Goal: Check status: Check status

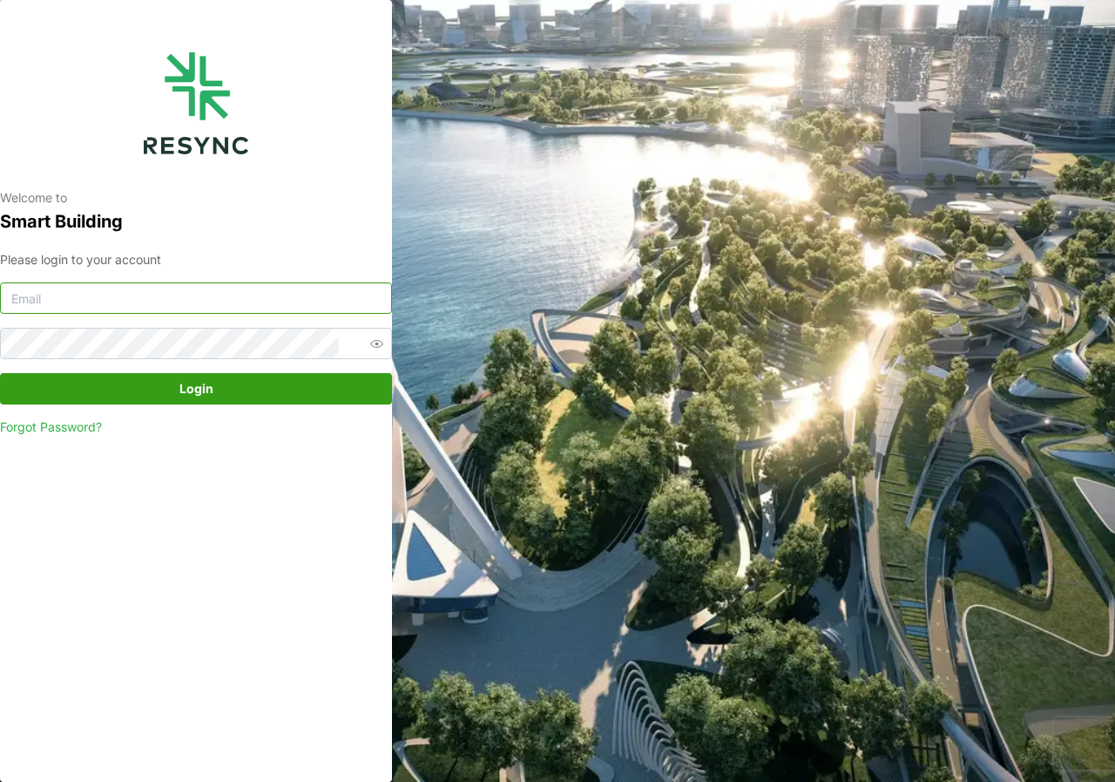
type input "adm.tech@th.knightfrank.com"
click at [227, 389] on span "Login" at bounding box center [196, 389] width 359 height 30
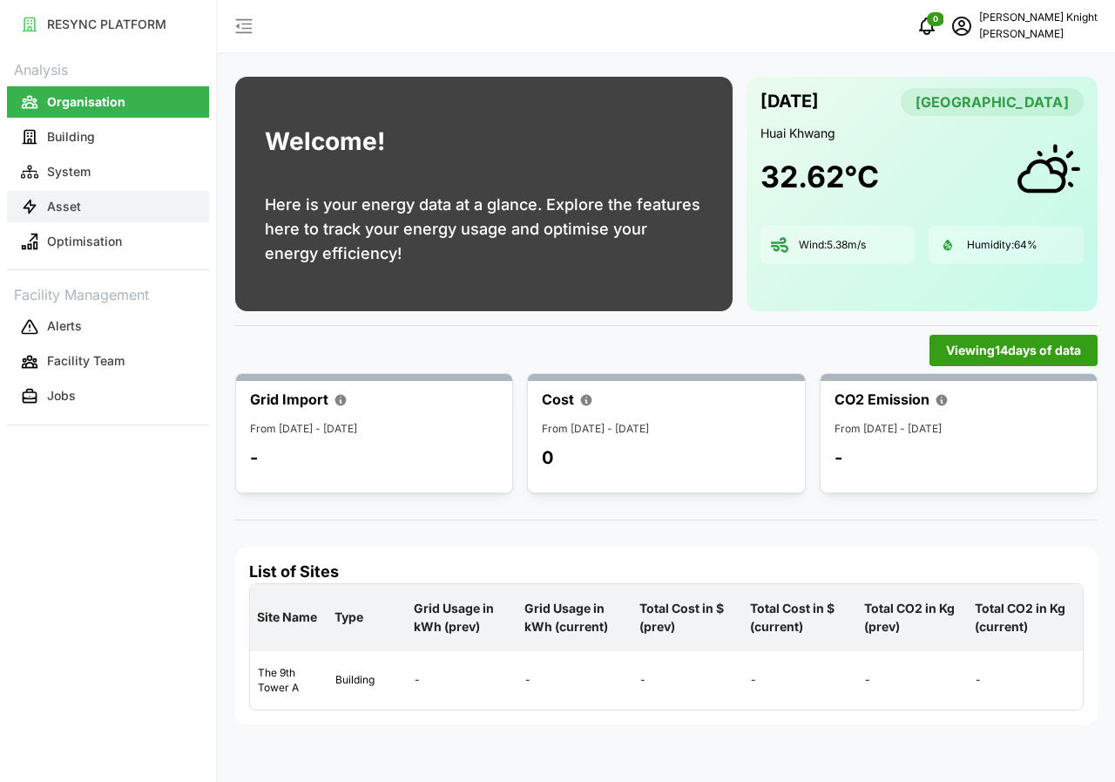
click at [97, 213] on button "Asset" at bounding box center [108, 206] width 202 height 31
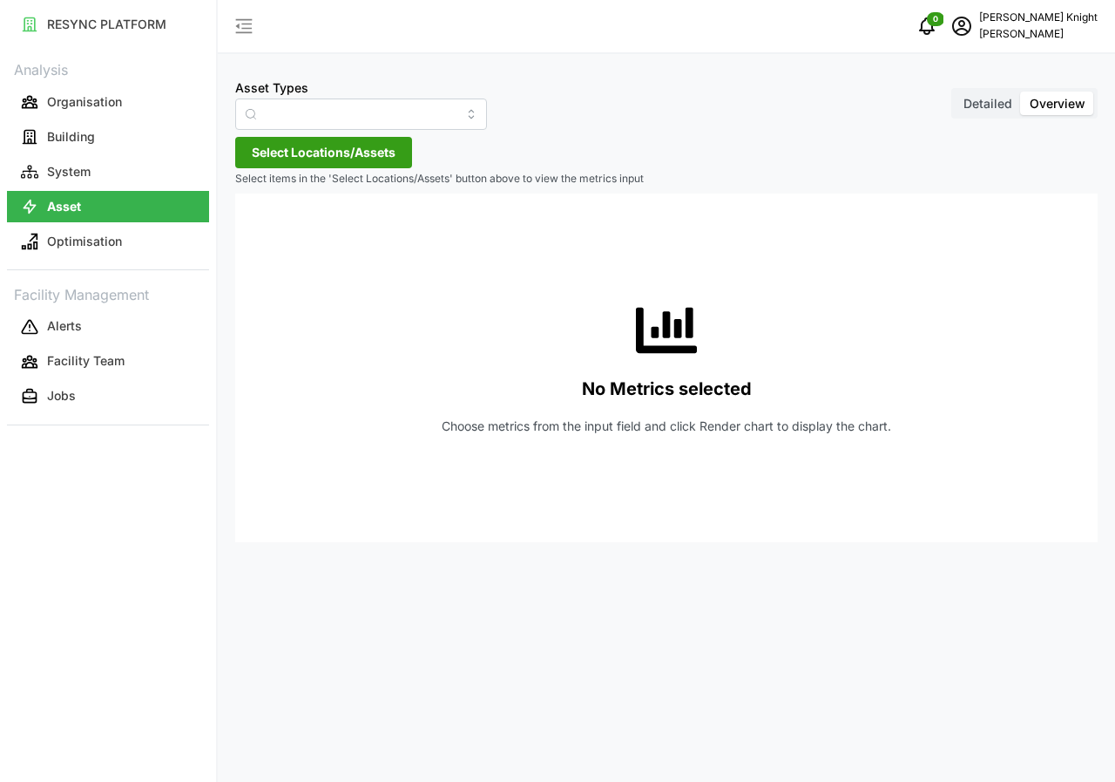
type input "Air Handling Unit"
click at [998, 99] on span "Detailed" at bounding box center [988, 103] width 49 height 15
click at [955, 91] on input "Detailed" at bounding box center [955, 91] width 0 height 0
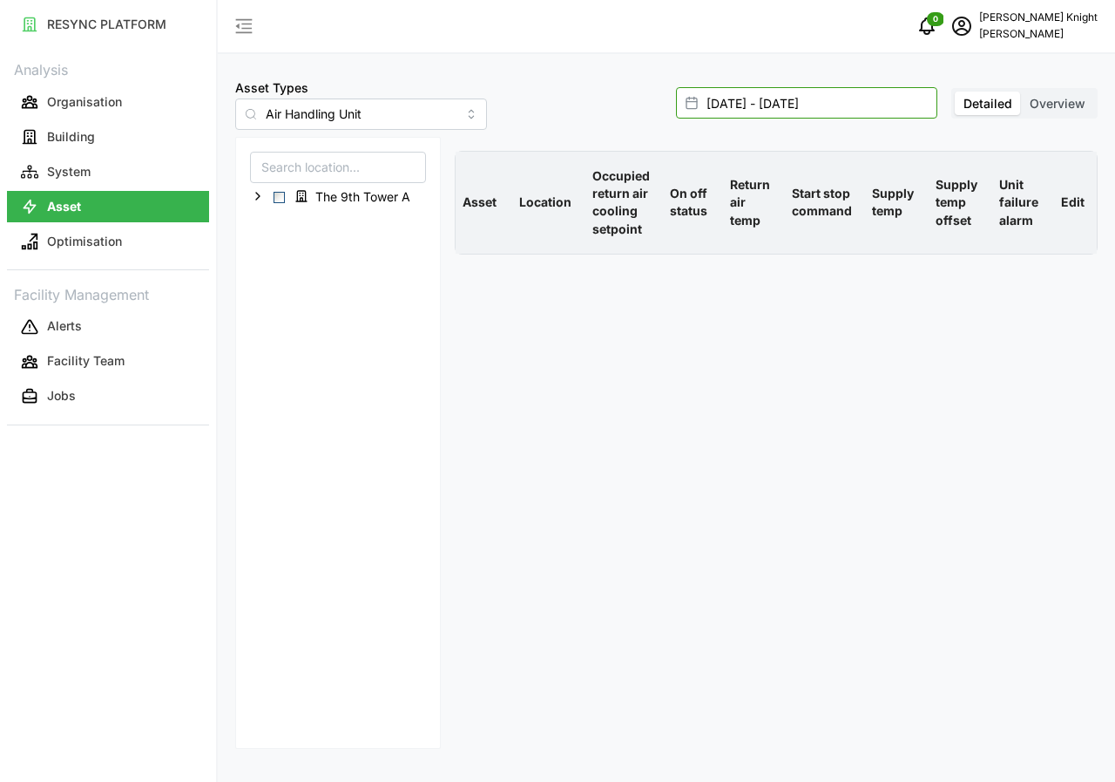
click at [794, 98] on input "[DATE] - [DATE]" at bounding box center [806, 102] width 261 height 31
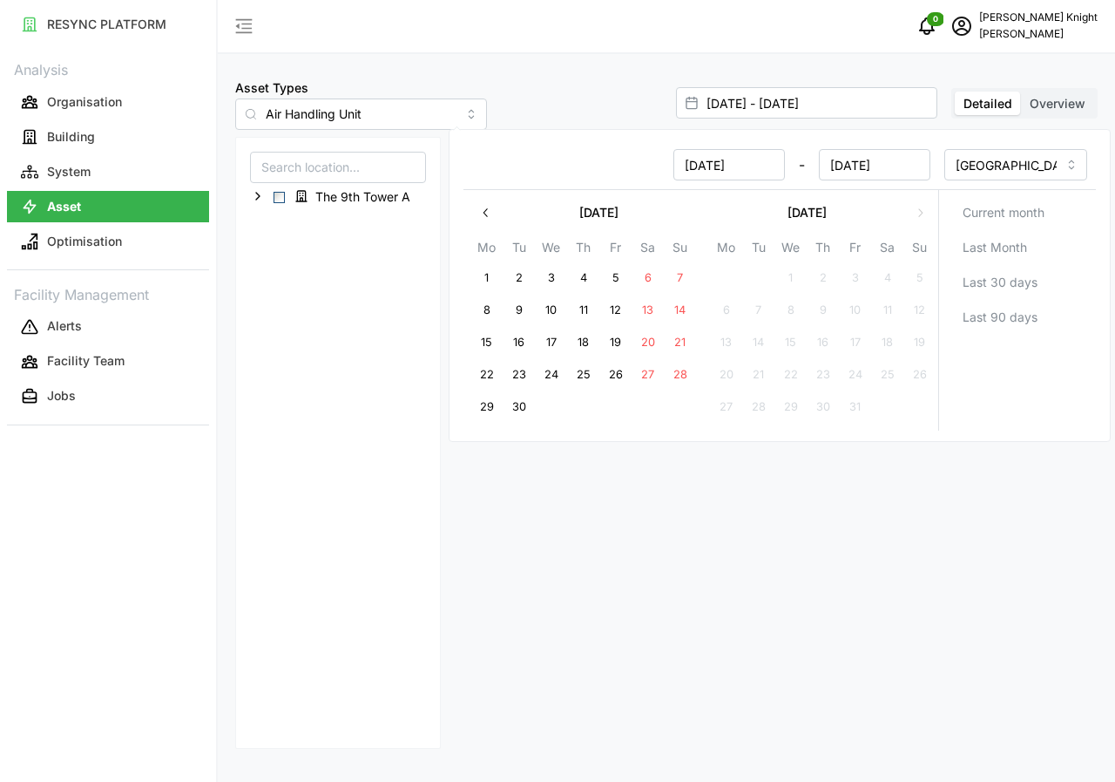
click at [523, 406] on button "30" at bounding box center [519, 406] width 31 height 31
type input "[DATE] - [DATE]"
type input "[DATE]"
click at [523, 406] on button "30" at bounding box center [519, 406] width 31 height 31
type input "[DATE] - [DATE]"
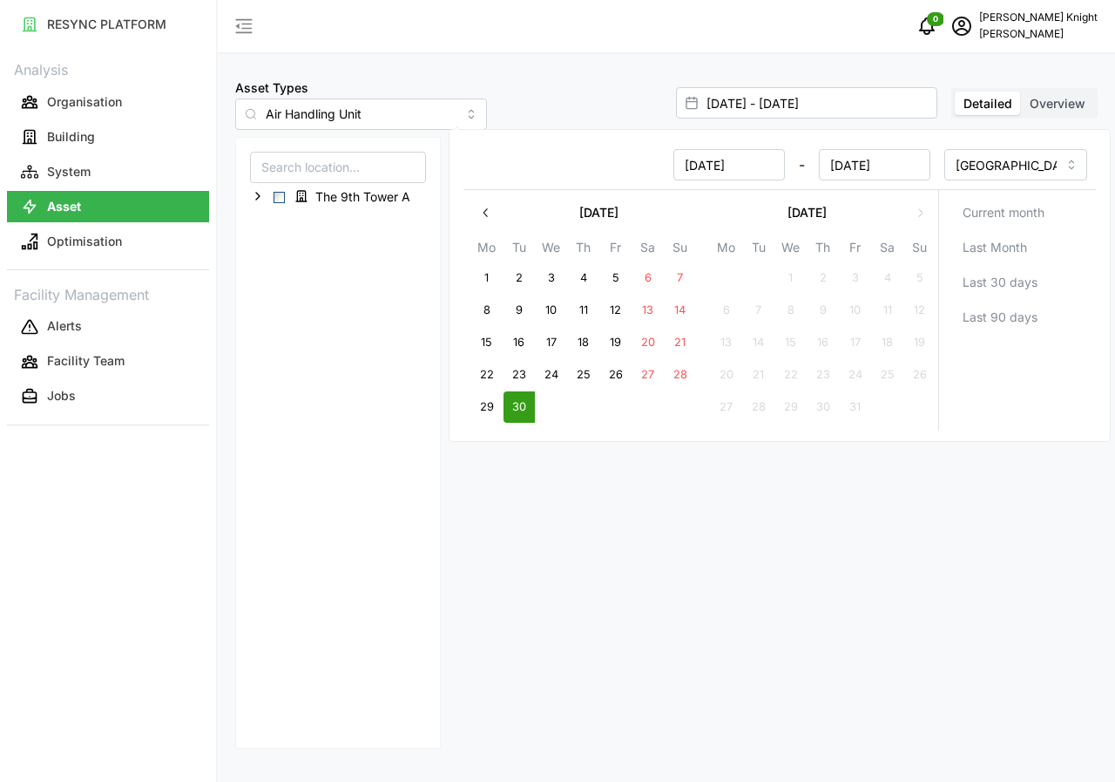
type input "[DATE]"
click at [523, 406] on button "30" at bounding box center [519, 406] width 31 height 31
click at [298, 193] on icon at bounding box center [301, 196] width 10 height 10
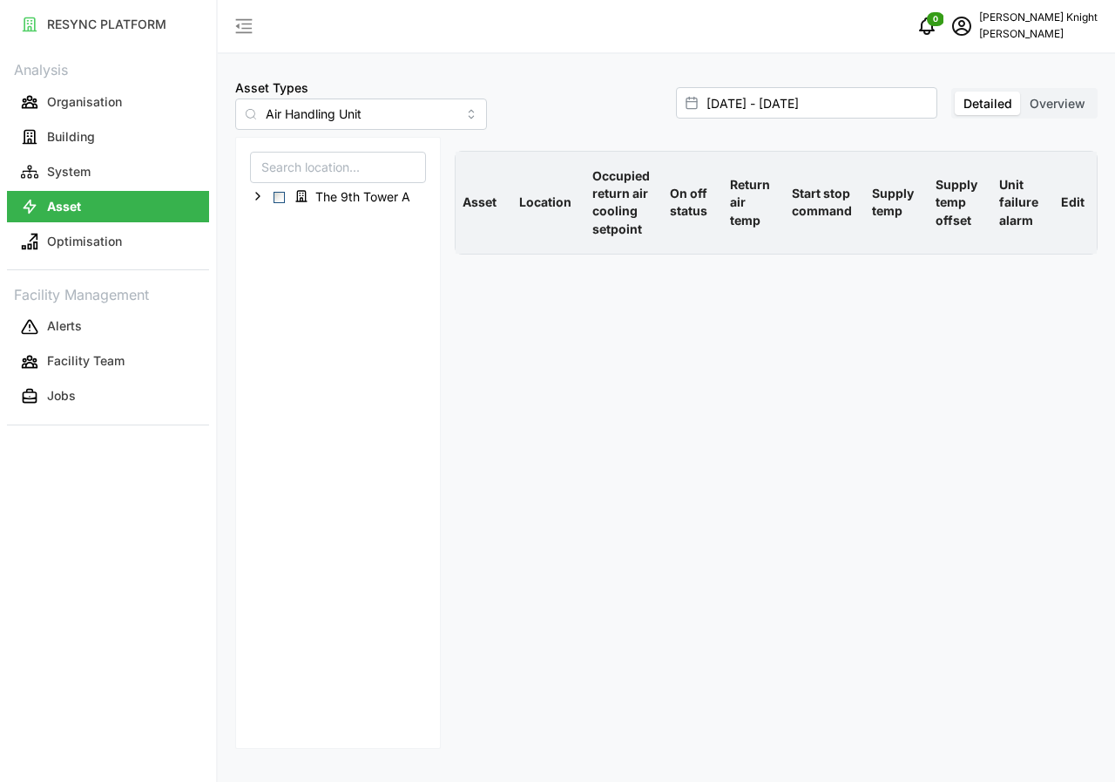
type input "[DATE] - [DATE]"
